Goal: Register for event/course

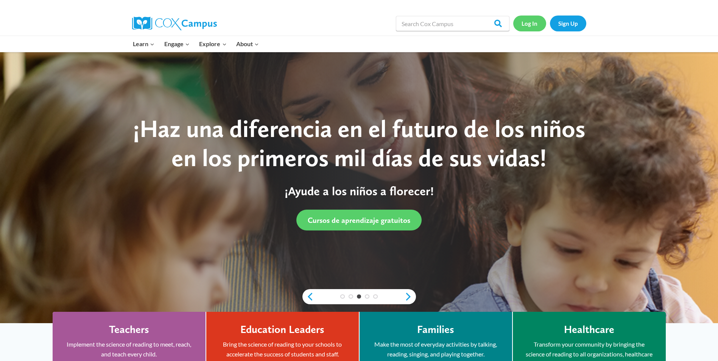
click at [532, 24] on link "Log In" at bounding box center [529, 24] width 33 height 16
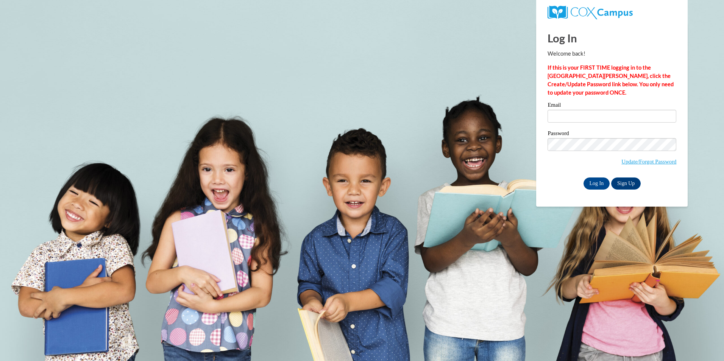
click at [607, 107] on label "Email" at bounding box center [611, 106] width 129 height 8
click at [607, 110] on input "Email" at bounding box center [611, 116] width 129 height 13
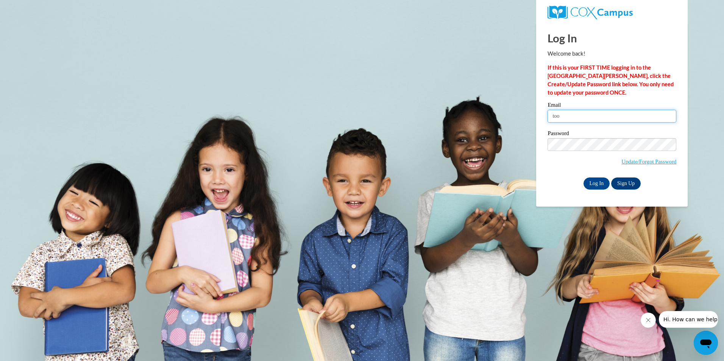
type input "tootieforeman1980@yahoo.com"
click at [583, 178] on input "Log In" at bounding box center [596, 184] width 26 height 12
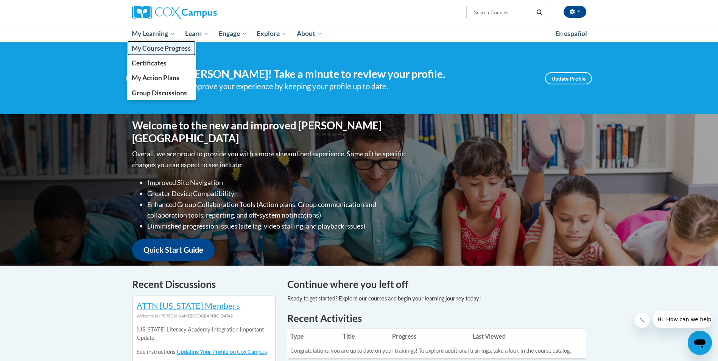
click at [155, 47] on span "My Course Progress" at bounding box center [161, 48] width 59 height 8
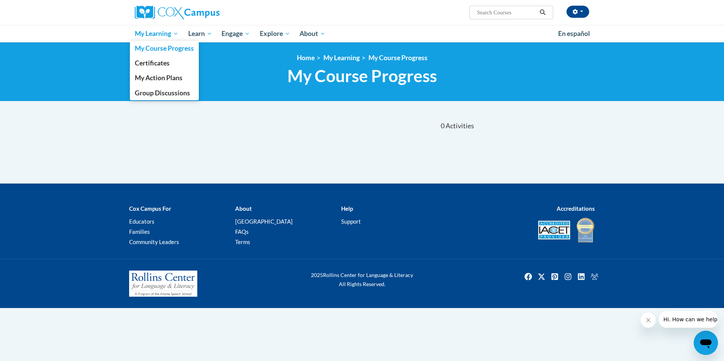
click at [171, 30] on span "My Learning" at bounding box center [157, 33] width 44 height 9
click at [168, 33] on span "My Learning" at bounding box center [157, 33] width 44 height 9
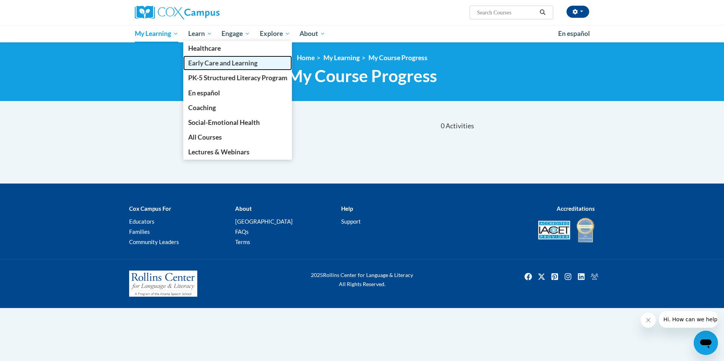
click at [209, 58] on link "Early Care and Learning" at bounding box center [237, 63] width 109 height 15
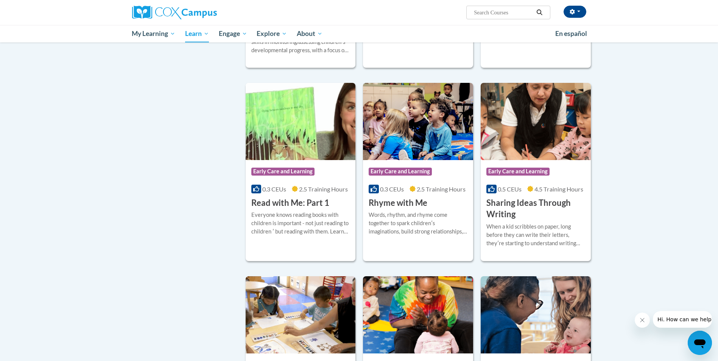
scroll to position [795, 0]
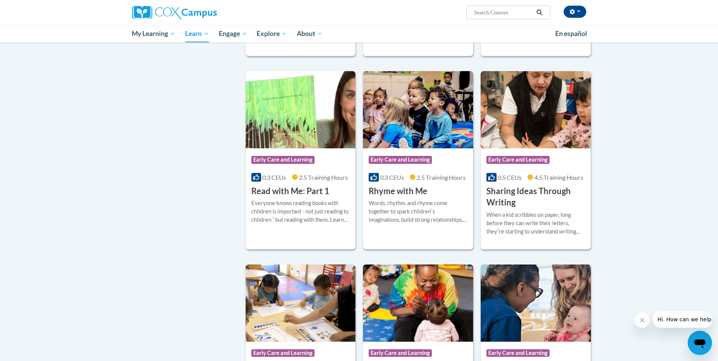
click at [405, 197] on h3 "Rhyme with Me" at bounding box center [398, 191] width 59 height 12
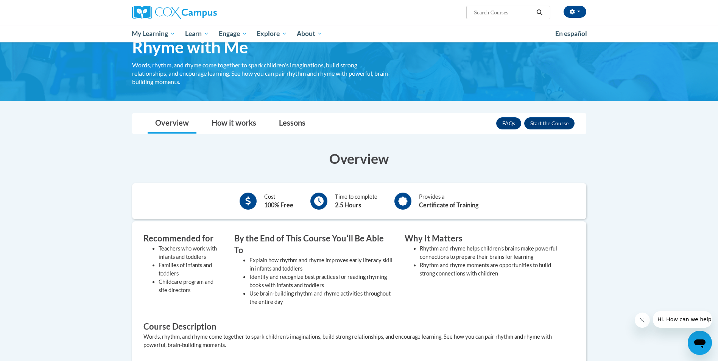
scroll to position [38, 0]
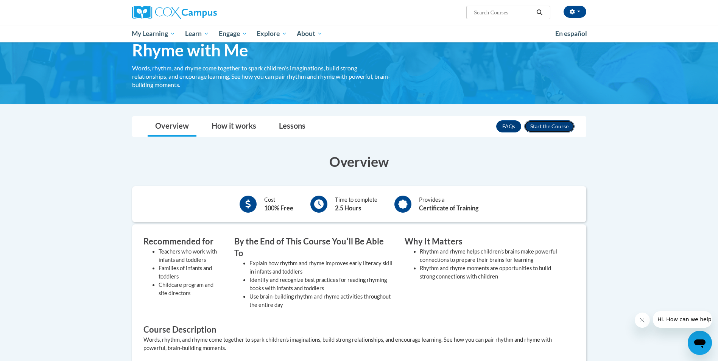
click at [550, 127] on button "Enroll" at bounding box center [549, 126] width 50 height 12
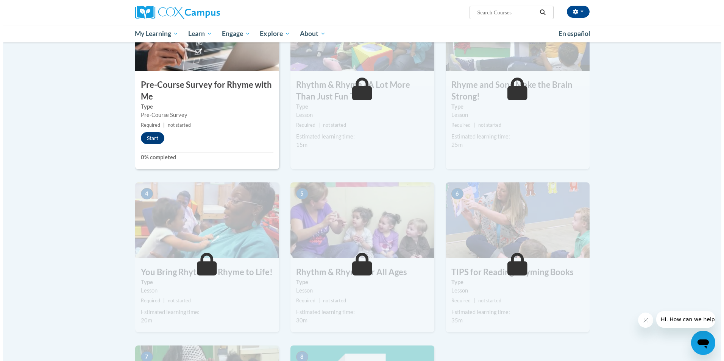
scroll to position [114, 0]
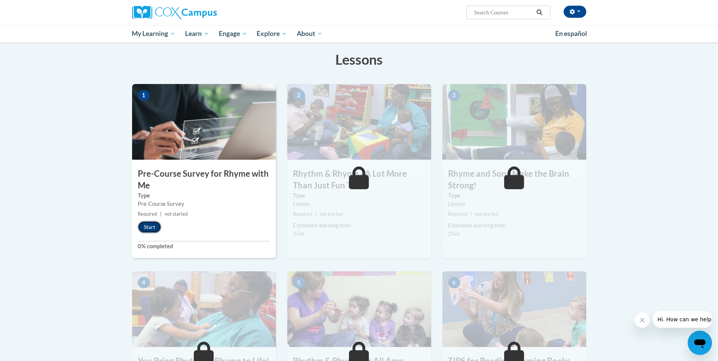
click at [150, 229] on button "Start" at bounding box center [149, 227] width 23 height 12
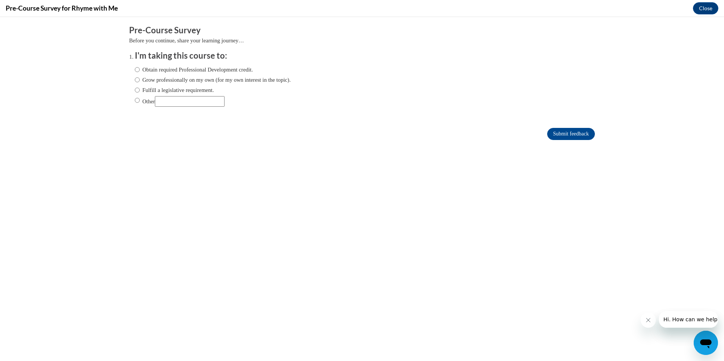
scroll to position [0, 0]
click at [199, 66] on label "Obtain required Professional Development credit." at bounding box center [194, 69] width 118 height 8
click at [140, 66] on input "Obtain required Professional Development credit." at bounding box center [137, 69] width 5 height 8
radio input "true"
click at [575, 132] on input "Submit feedback" at bounding box center [571, 134] width 48 height 12
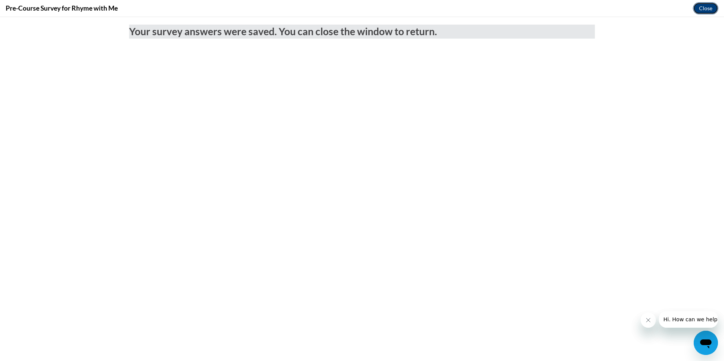
click at [702, 6] on button "Close" at bounding box center [705, 8] width 25 height 12
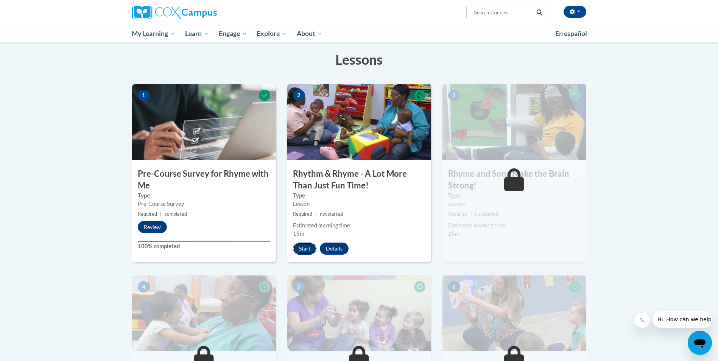
click at [302, 249] on button "Start" at bounding box center [304, 249] width 23 height 12
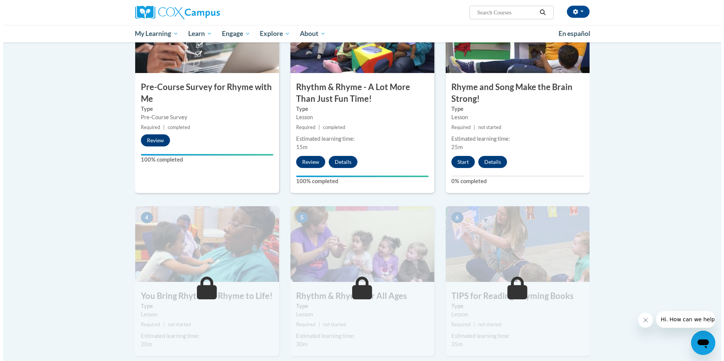
scroll to position [185, 0]
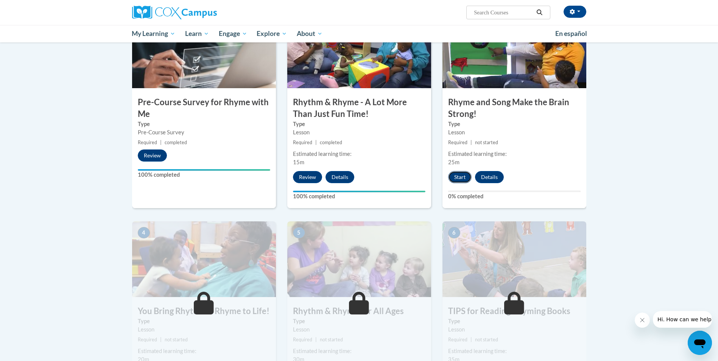
click at [464, 179] on button "Start" at bounding box center [459, 177] width 23 height 12
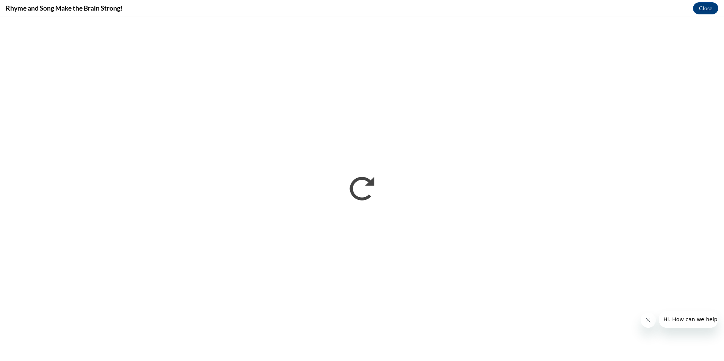
scroll to position [0, 0]
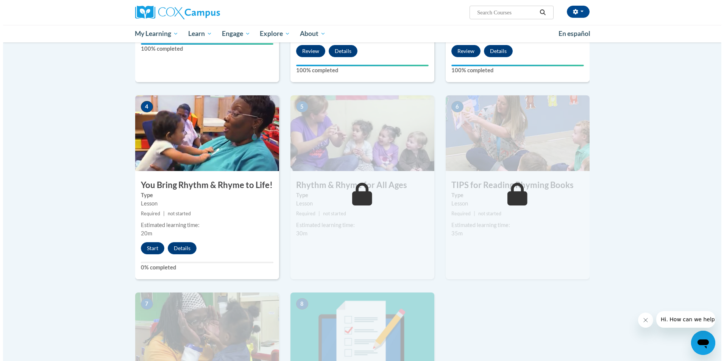
scroll to position [303, 0]
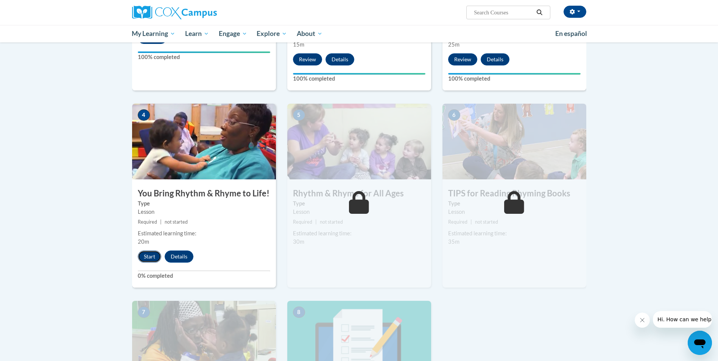
click at [145, 258] on button "Start" at bounding box center [149, 257] width 23 height 12
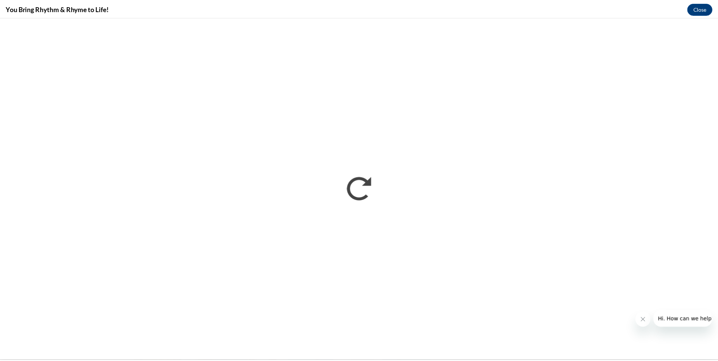
scroll to position [0, 0]
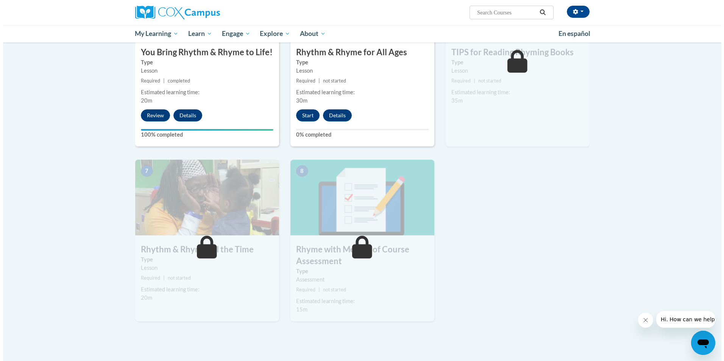
scroll to position [454, 0]
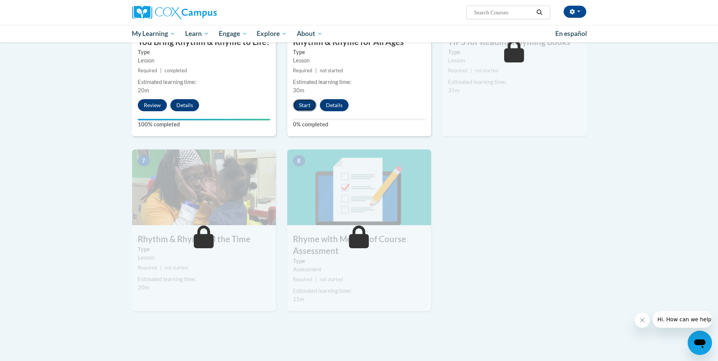
click at [309, 104] on button "Start" at bounding box center [304, 105] width 23 height 12
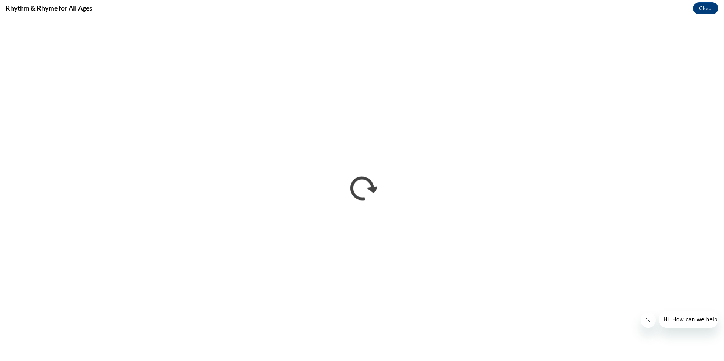
scroll to position [0, 0]
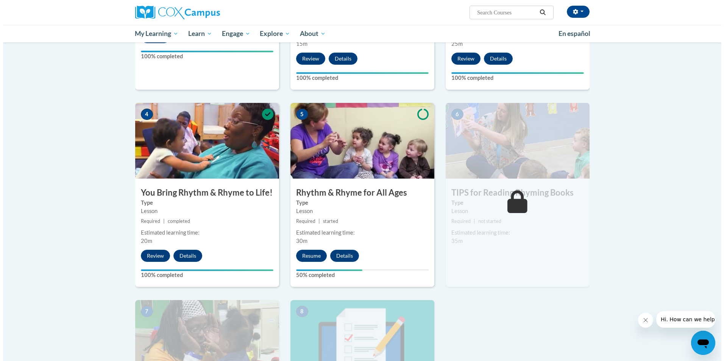
scroll to position [303, 0]
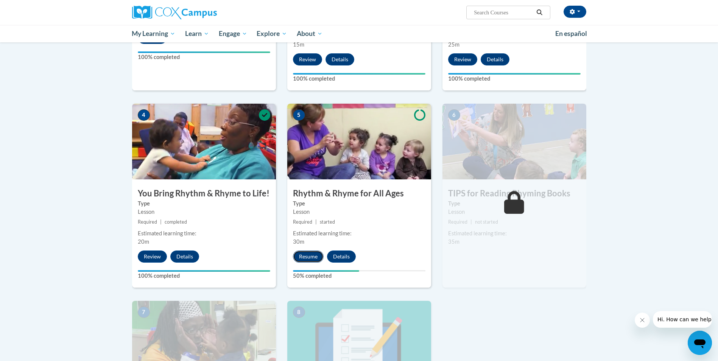
click at [313, 257] on button "Resume" at bounding box center [308, 257] width 31 height 12
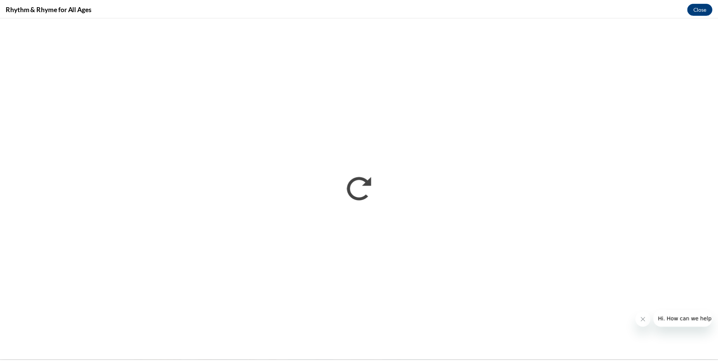
scroll to position [0, 0]
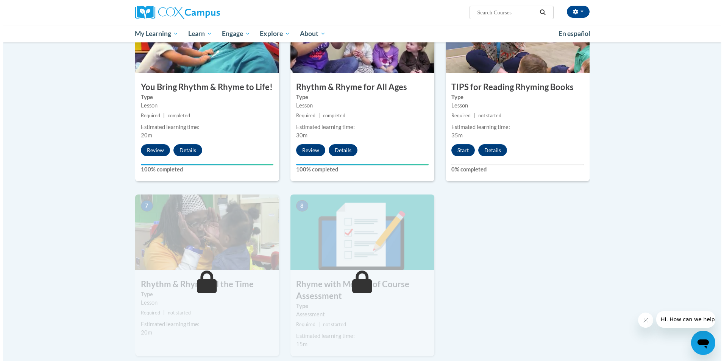
scroll to position [416, 0]
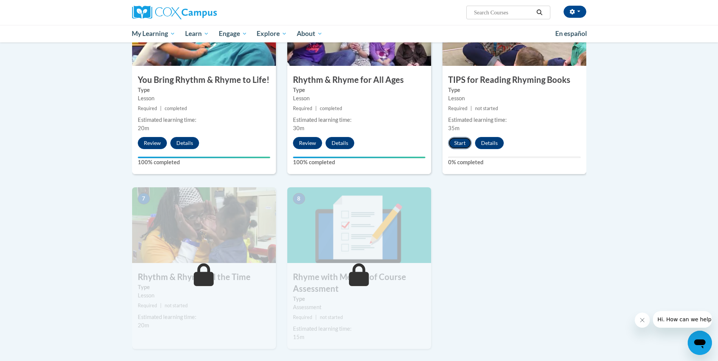
click at [459, 144] on button "Start" at bounding box center [459, 143] width 23 height 12
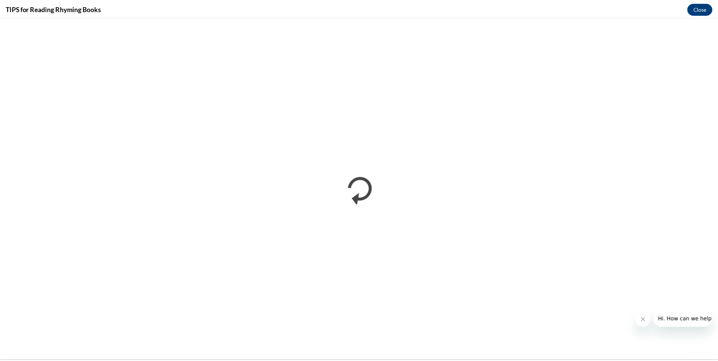
scroll to position [0, 0]
click at [648, 322] on icon "Close message from company" at bounding box center [648, 320] width 6 height 6
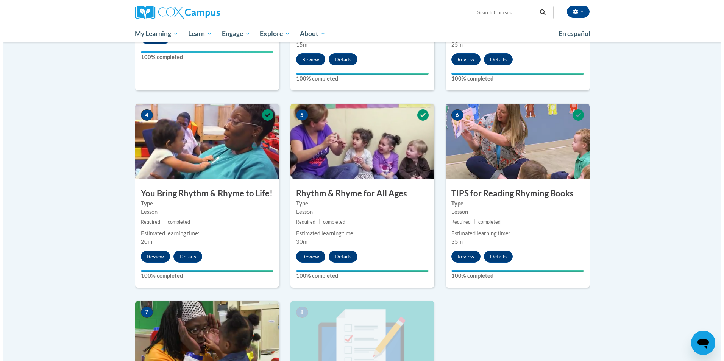
scroll to position [492, 0]
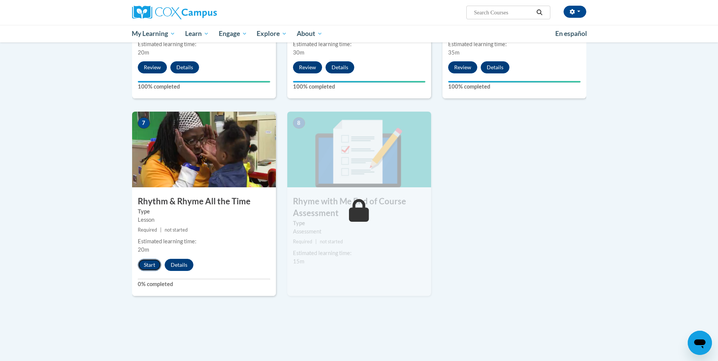
click at [151, 264] on button "Start" at bounding box center [149, 265] width 23 height 12
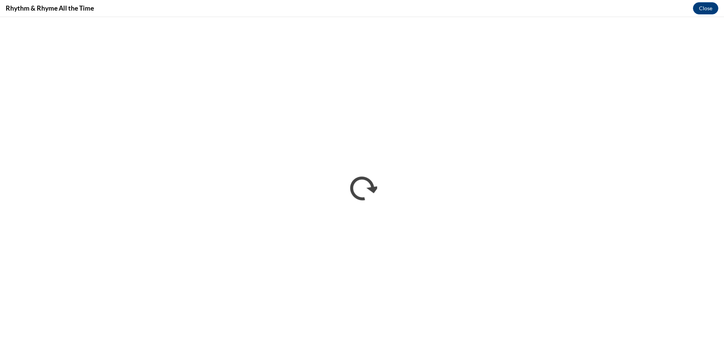
scroll to position [0, 0]
